Goal: Information Seeking & Learning: Learn about a topic

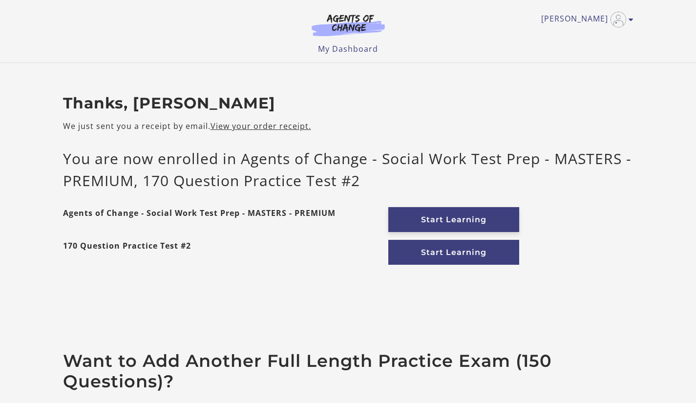
click at [436, 217] on link "Start Learning" at bounding box center [453, 219] width 131 height 25
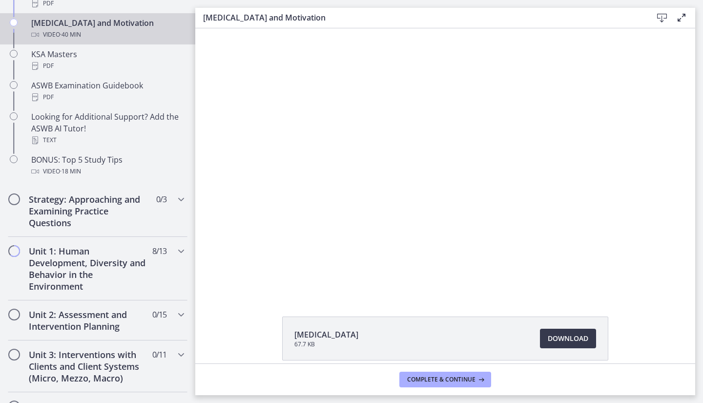
scroll to position [428, 0]
click at [175, 254] on icon "Chapters" at bounding box center [181, 251] width 12 height 12
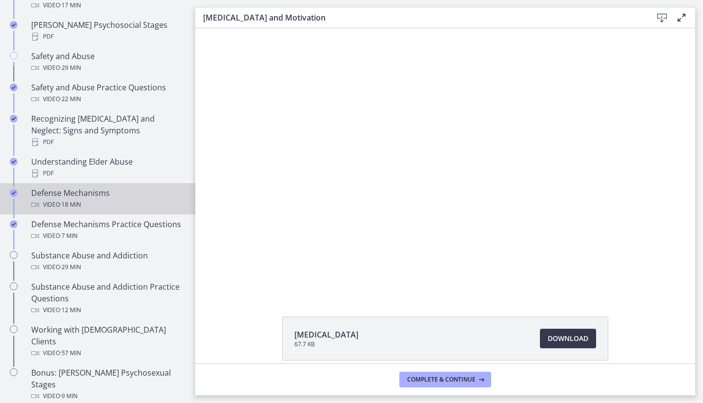
click at [58, 187] on div "Defense Mechanisms Video · 18 min" at bounding box center [107, 198] width 152 height 23
click at [501, 245] on div at bounding box center [445, 161] width 472 height 266
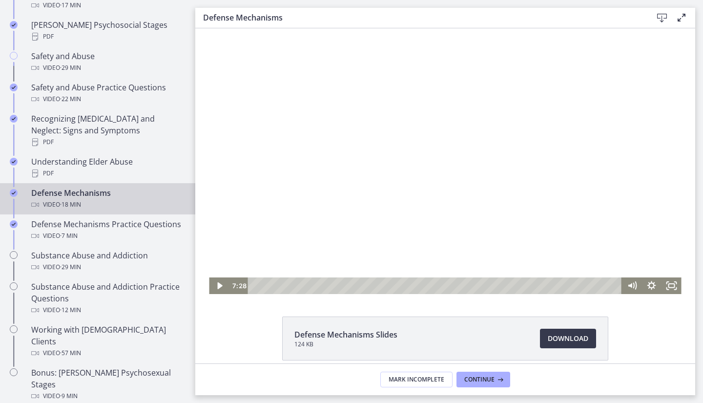
click at [217, 286] on icon "Play Video" at bounding box center [219, 285] width 5 height 7
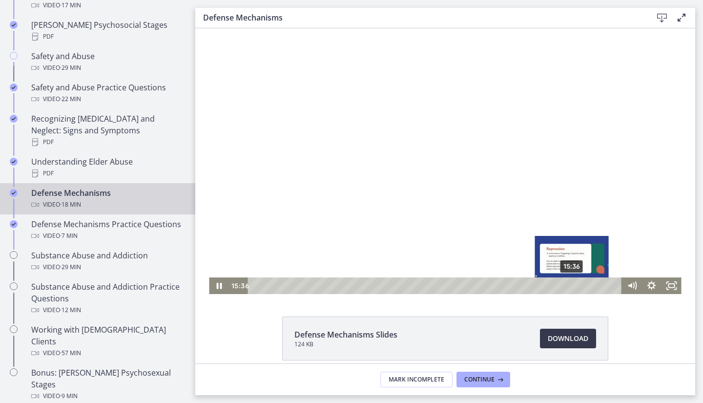
click at [569, 286] on div "15:36" at bounding box center [436, 285] width 362 height 17
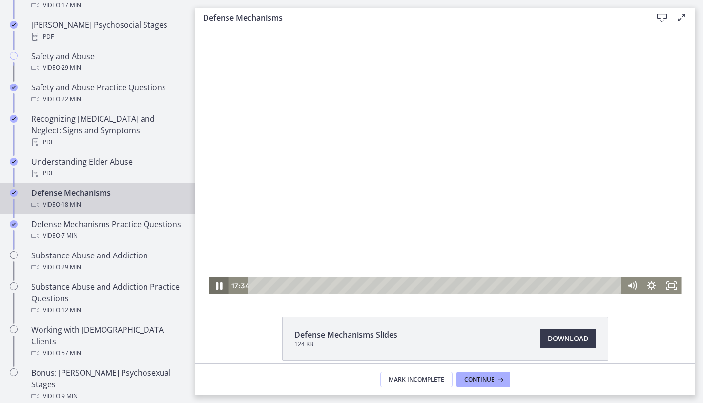
click at [216, 284] on icon "Pause" at bounding box center [219, 286] width 6 height 8
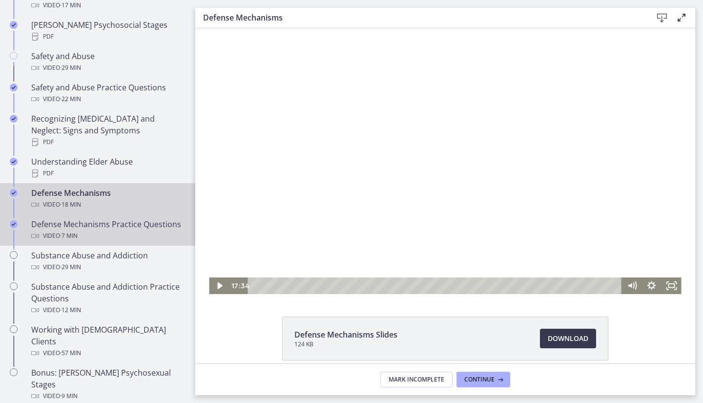
click at [98, 218] on div "Defense Mechanisms Practice Questions Video · 7 min" at bounding box center [107, 229] width 152 height 23
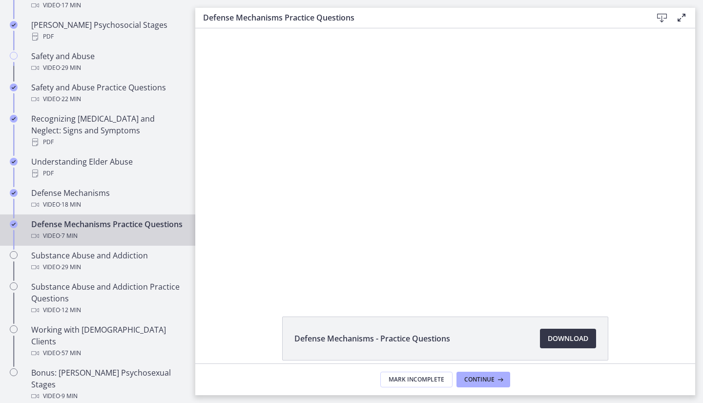
click at [574, 335] on span "Download Opens in a new window" at bounding box center [568, 338] width 41 height 12
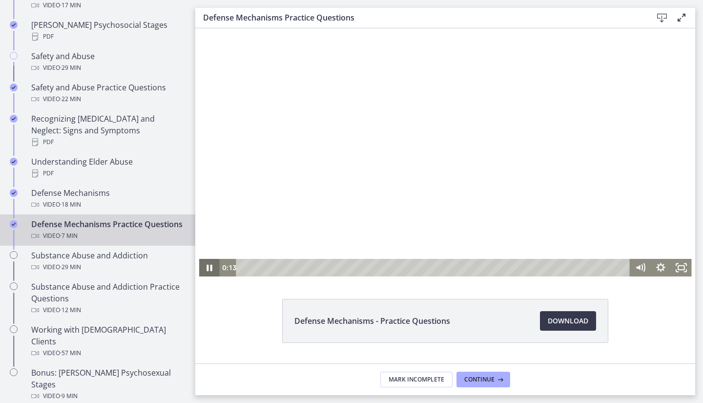
click at [206, 268] on icon "Pause" at bounding box center [209, 268] width 21 height 18
click at [481, 382] on span "Continue" at bounding box center [479, 379] width 30 height 8
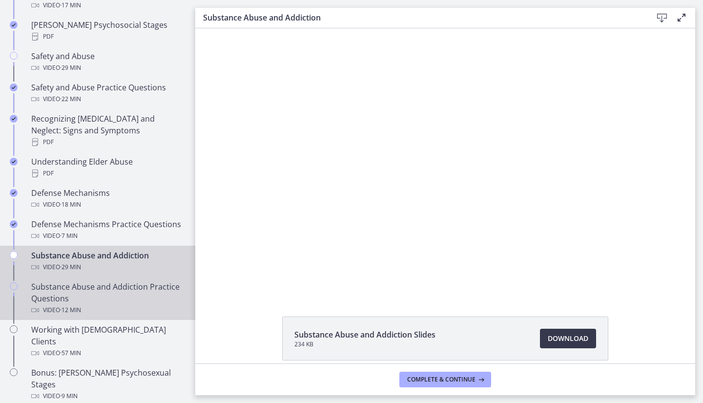
click at [108, 294] on div "Substance Abuse and Addiction Practice Questions Video · 12 min" at bounding box center [107, 298] width 152 height 35
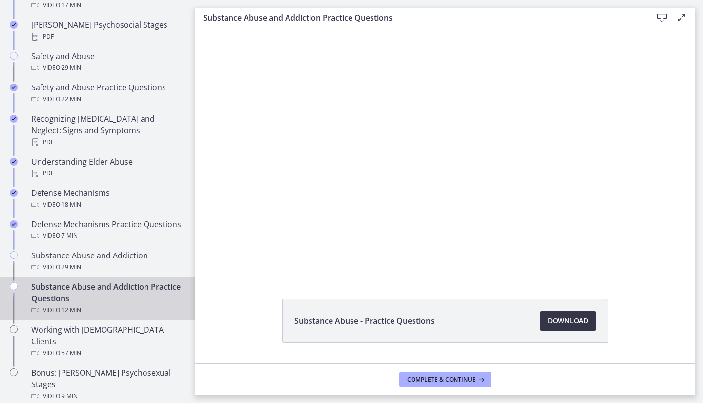
click at [561, 317] on span "Download Opens in a new window" at bounding box center [568, 321] width 41 height 12
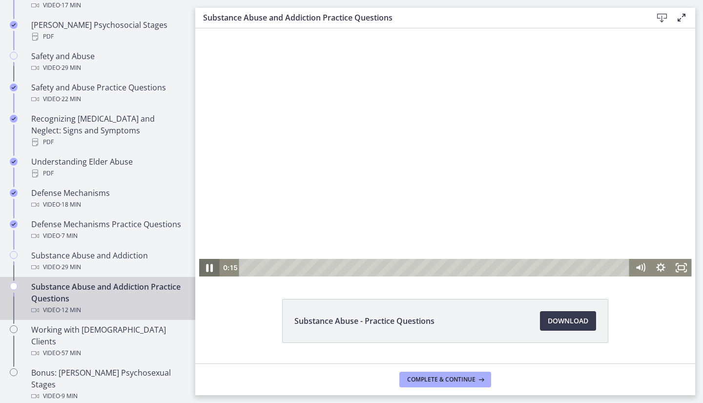
click at [206, 268] on icon "Pause" at bounding box center [209, 267] width 24 height 21
click at [453, 380] on span "Complete & continue" at bounding box center [441, 379] width 68 height 8
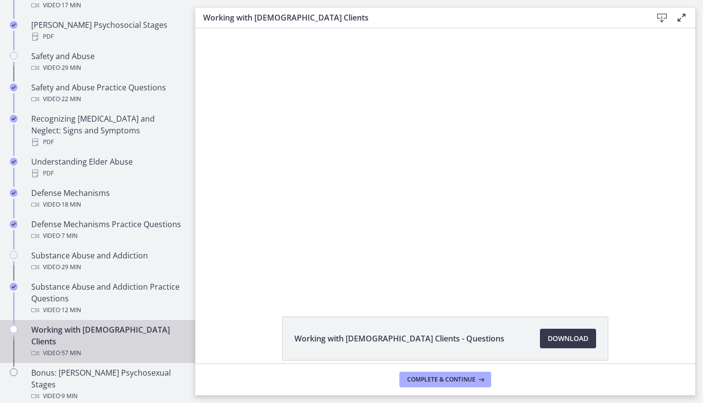
click at [130, 329] on div "Working with LGBTQ+ Clients Video · 57 min" at bounding box center [107, 341] width 152 height 35
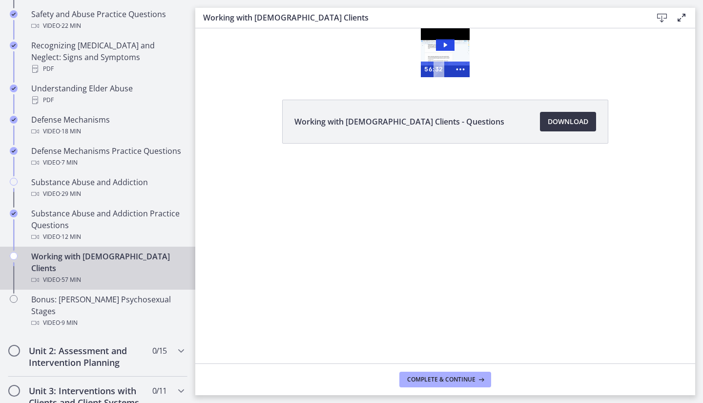
click at [579, 126] on span "Download Opens in a new window" at bounding box center [568, 122] width 41 height 12
click at [448, 377] on span "Complete & continue" at bounding box center [441, 379] width 68 height 8
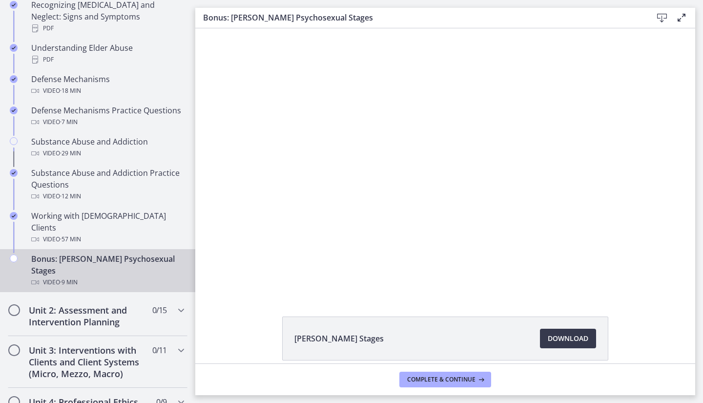
scroll to position [550, 0]
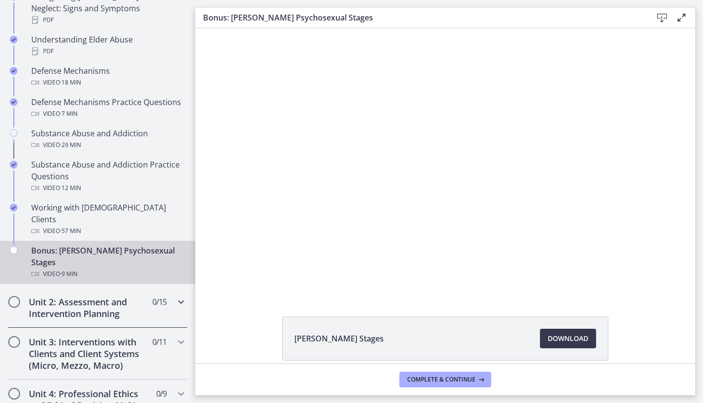
click at [178, 296] on icon "Chapters" at bounding box center [181, 302] width 12 height 12
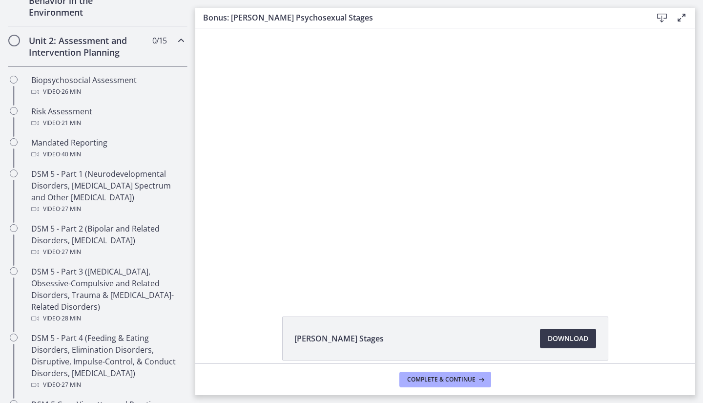
scroll to position [290, 0]
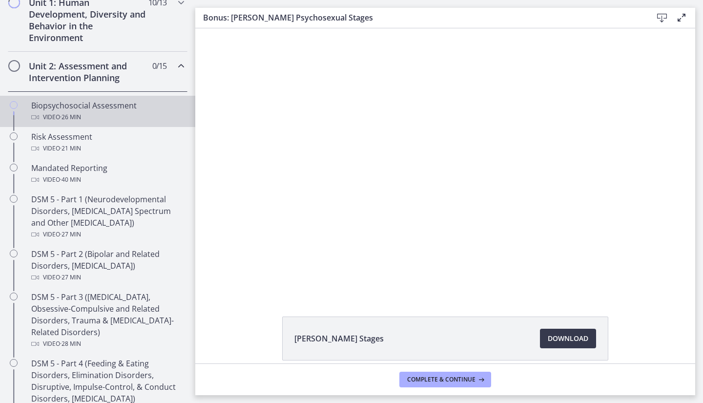
click at [119, 113] on div "Video · 26 min" at bounding box center [107, 117] width 152 height 12
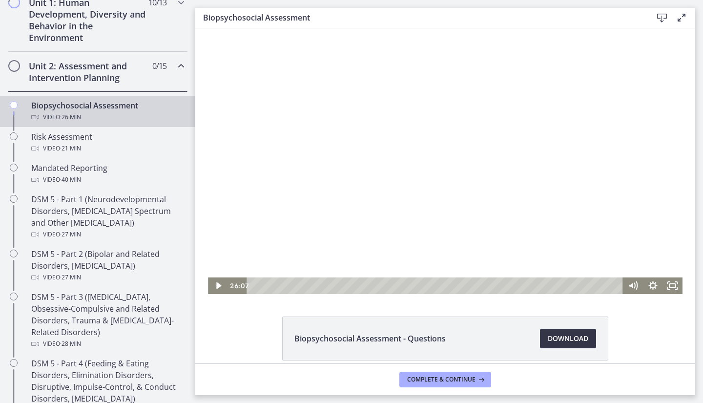
click at [556, 334] on span "Download Opens in a new window" at bounding box center [568, 338] width 41 height 12
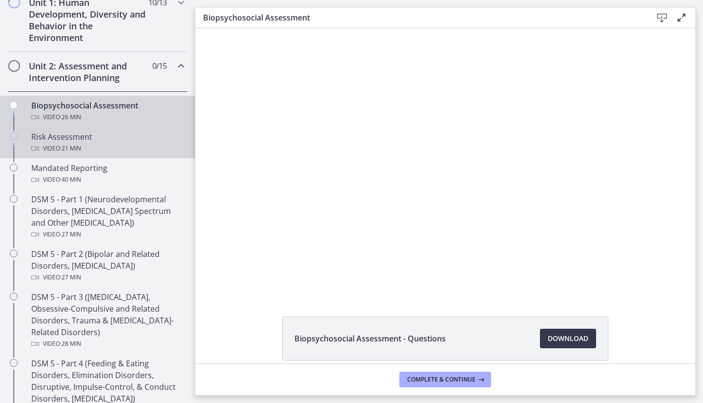
click at [80, 138] on div "Risk Assessment Video · 21 min" at bounding box center [107, 142] width 152 height 23
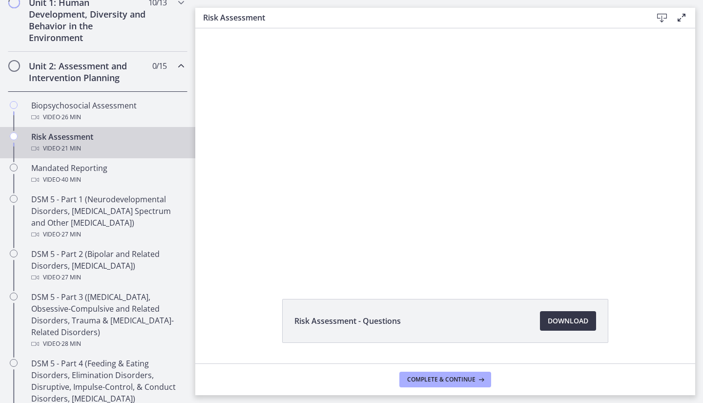
click at [550, 318] on span "Download Opens in a new window" at bounding box center [568, 321] width 41 height 12
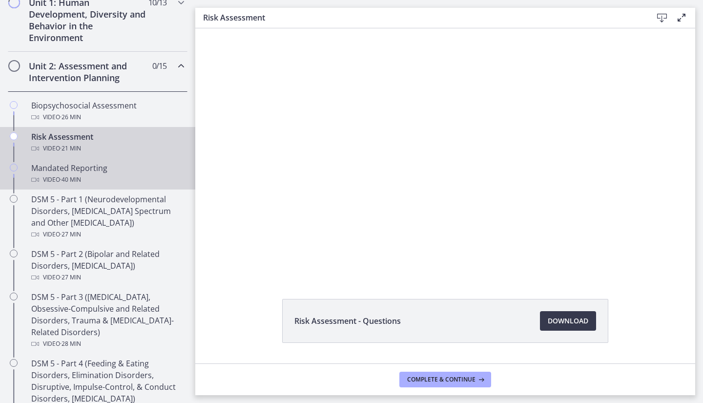
click at [89, 167] on div "Mandated Reporting Video · 40 min" at bounding box center [107, 173] width 152 height 23
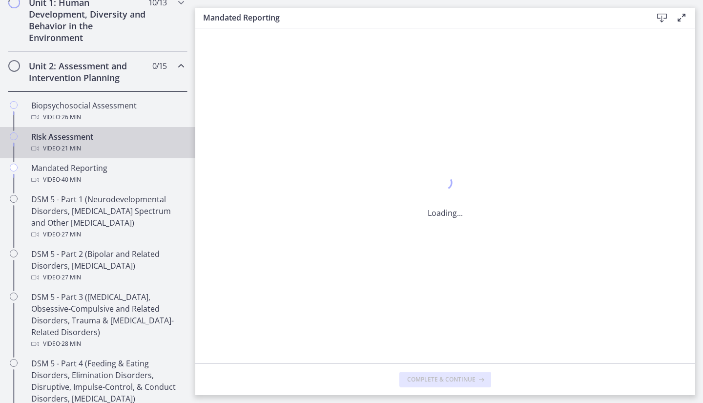
click at [467, 277] on div "Loading..." at bounding box center [445, 195] width 500 height 335
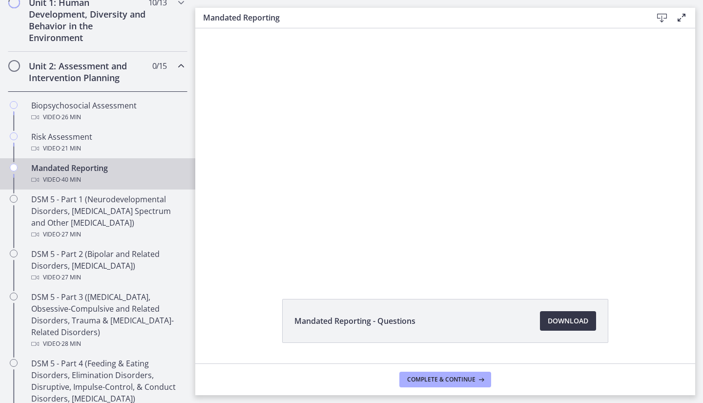
click at [559, 325] on span "Download Opens in a new window" at bounding box center [568, 321] width 41 height 12
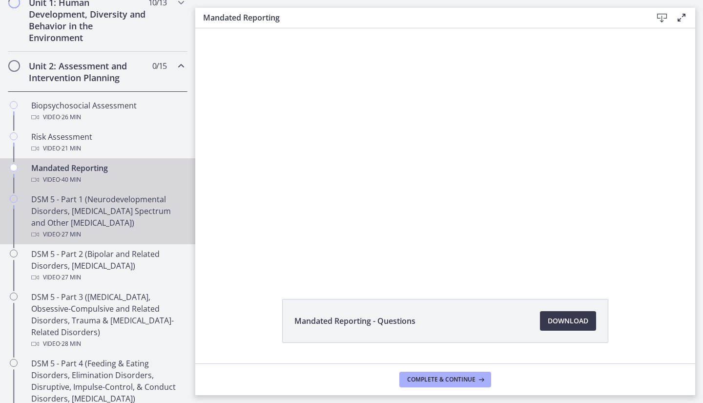
click at [118, 206] on div "DSM 5 - Part 1 (Neurodevelopmental Disorders, Schizophrenia Spectrum and Other …" at bounding box center [107, 216] width 152 height 47
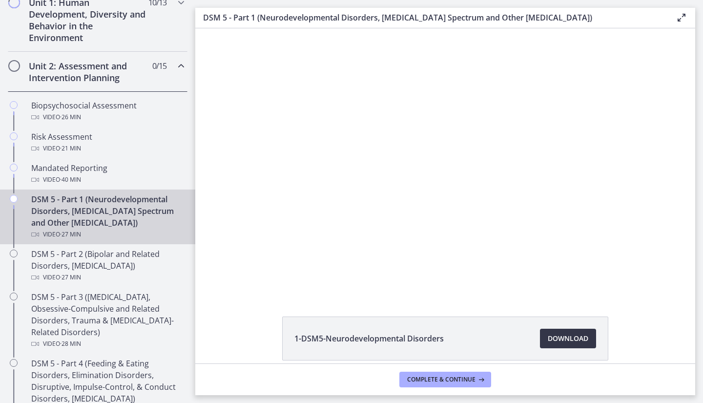
click at [560, 335] on span "Download Opens in a new window" at bounding box center [568, 338] width 41 height 12
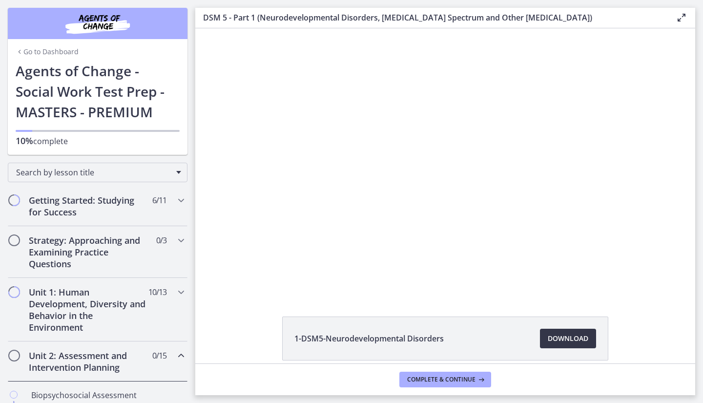
scroll to position [290, 0]
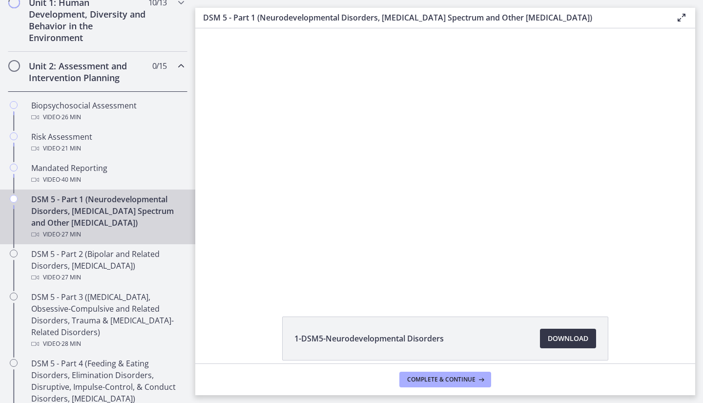
click at [557, 337] on span "Download Opens in a new window" at bounding box center [568, 338] width 41 height 12
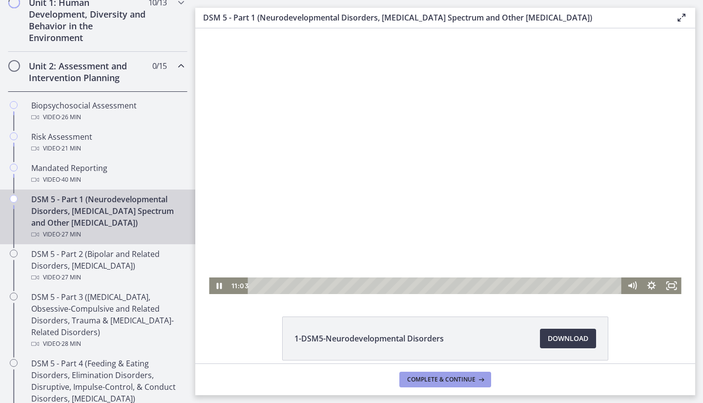
click at [468, 379] on span "Complete & continue" at bounding box center [441, 379] width 68 height 8
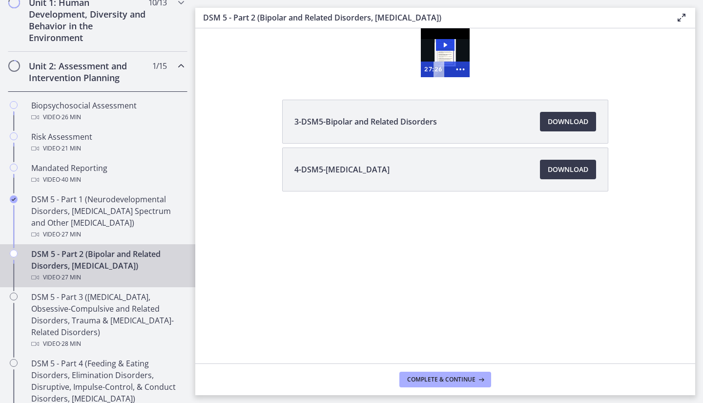
click at [75, 266] on div "DSM 5 - Part 2 (Bipolar and Related Disorders, [MEDICAL_DATA]) Video · 27 min" at bounding box center [107, 265] width 152 height 35
click at [575, 118] on span "Download Opens in a new window" at bounding box center [568, 122] width 41 height 12
click at [578, 172] on span "Download Opens in a new window" at bounding box center [568, 170] width 41 height 12
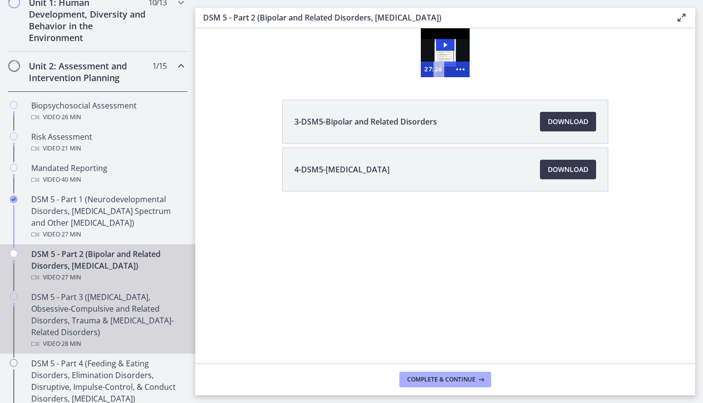
click at [59, 315] on div "DSM 5 - Part 3 ([MEDICAL_DATA], Obsessive-Compulsive and Related Disorders, Tra…" at bounding box center [107, 320] width 152 height 59
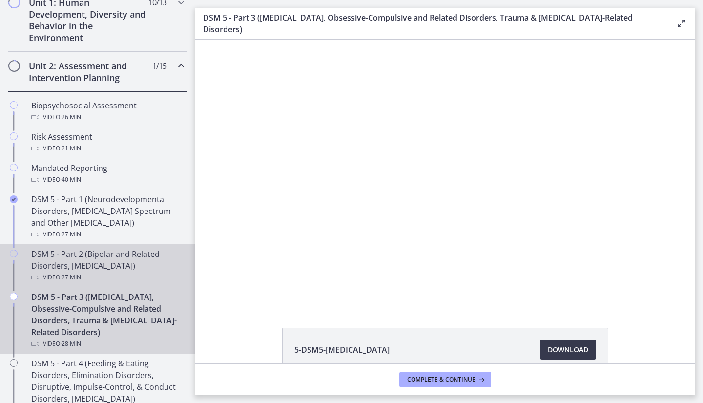
click at [56, 264] on div "DSM 5 - Part 2 (Bipolar and Related Disorders, [MEDICAL_DATA]) Video · 27 min" at bounding box center [107, 265] width 152 height 35
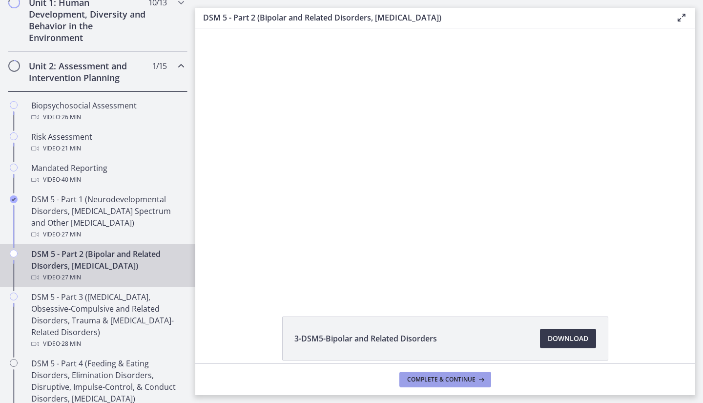
click at [459, 381] on span "Complete & continue" at bounding box center [441, 379] width 68 height 8
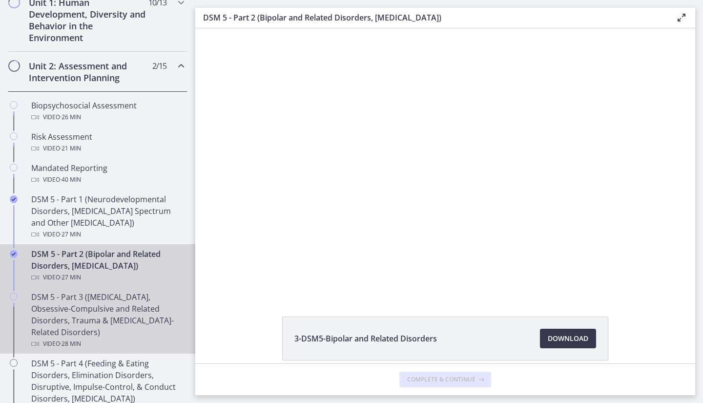
click at [60, 316] on div "DSM 5 - Part 3 ([MEDICAL_DATA], Obsessive-Compulsive and Related Disorders, Tra…" at bounding box center [107, 320] width 152 height 59
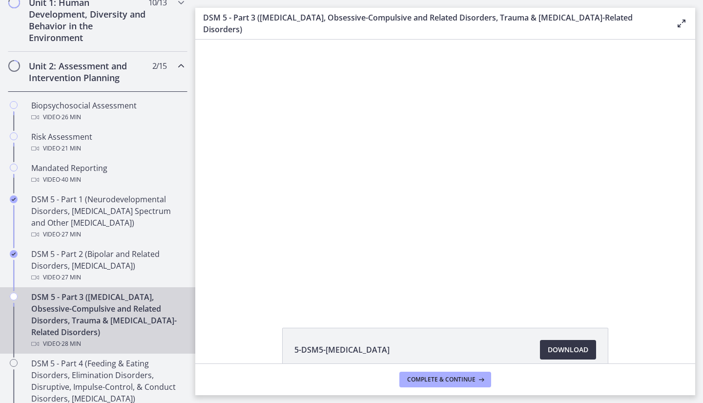
click at [557, 344] on span "Download Opens in a new window" at bounding box center [568, 350] width 41 height 12
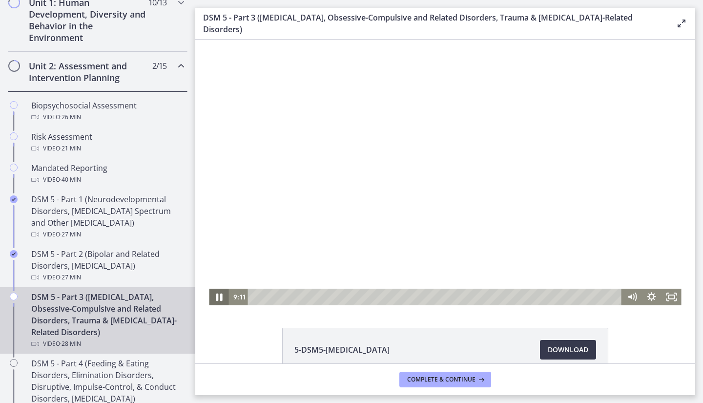
click at [217, 296] on icon "Pause" at bounding box center [219, 297] width 6 height 8
